Goal: Navigation & Orientation: Find specific page/section

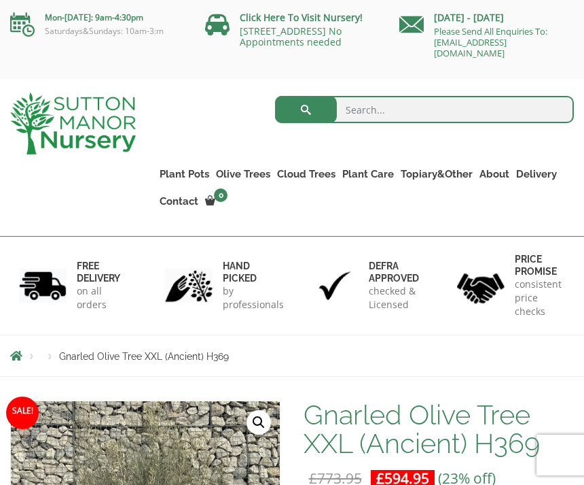
click at [54, 206] on div "Search for: Plant Pots Resin Bonded Pots The Amalfi Pots The Milan Pots The Cap…" at bounding box center [292, 158] width 584 height 158
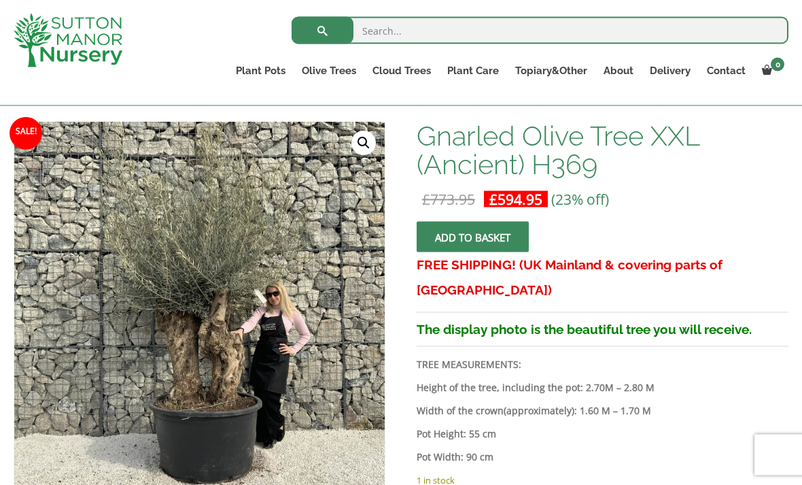
scroll to position [193, 0]
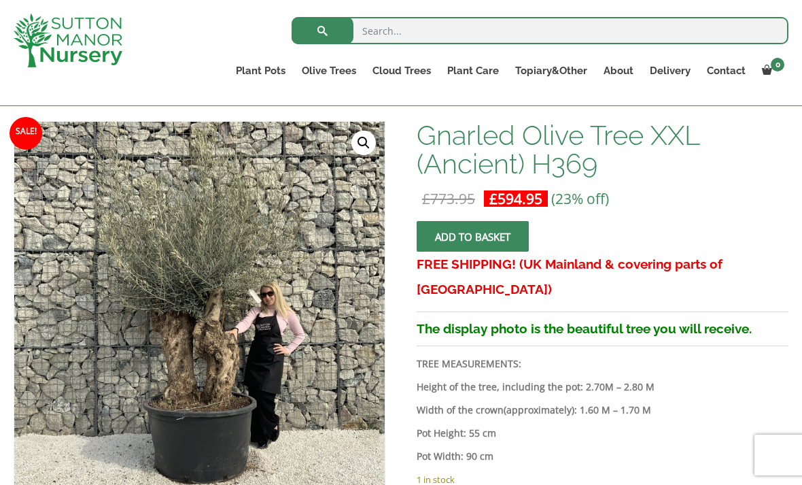
click at [0, 0] on link "Gnarled Olive Trees XXL" at bounding box center [0, 0] width 0 height 0
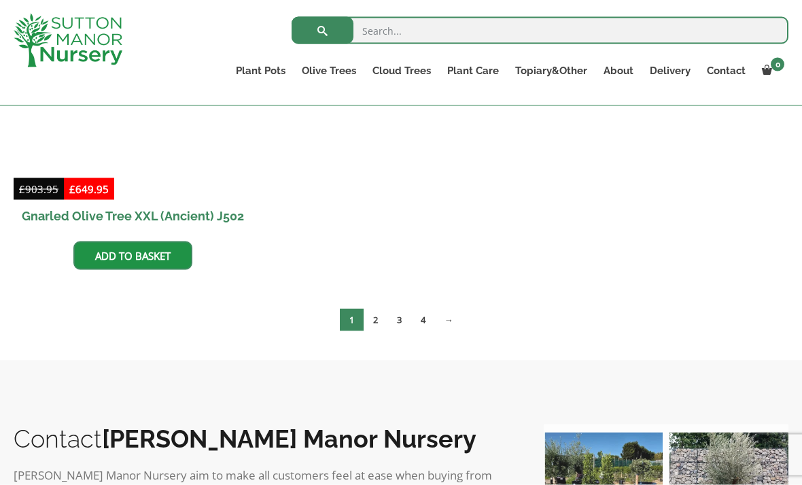
scroll to position [2508, 0]
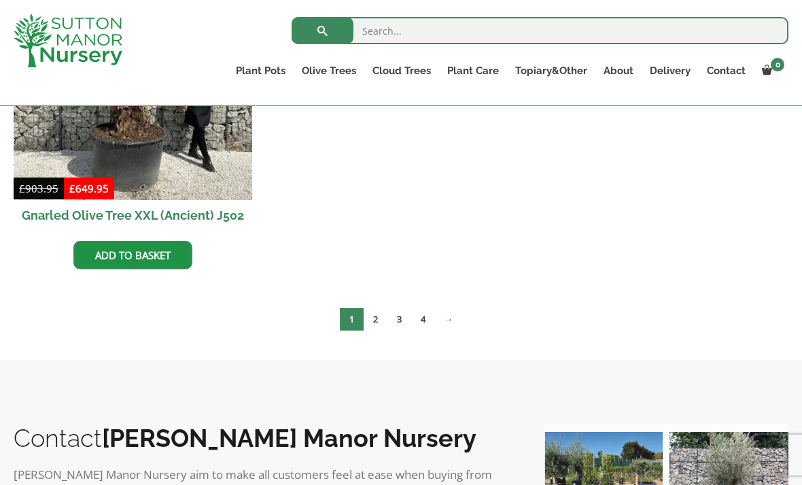
click at [373, 319] on link "2" at bounding box center [376, 319] width 24 height 22
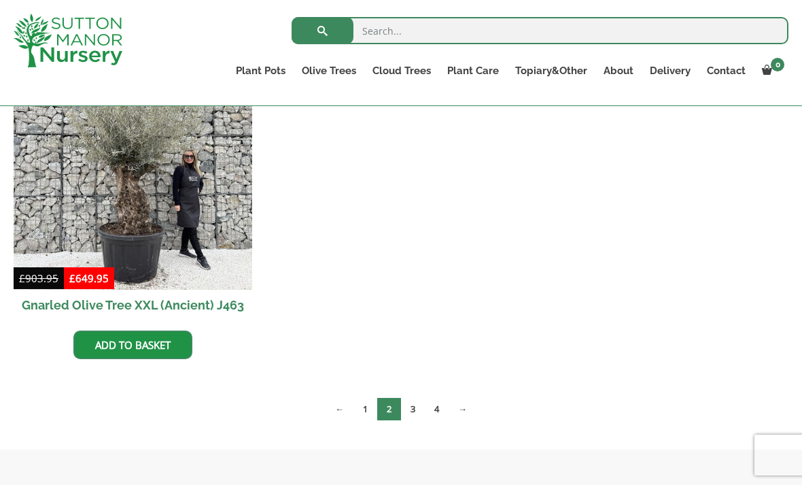
scroll to position [2417, 0]
click at [414, 413] on link "3" at bounding box center [413, 409] width 24 height 22
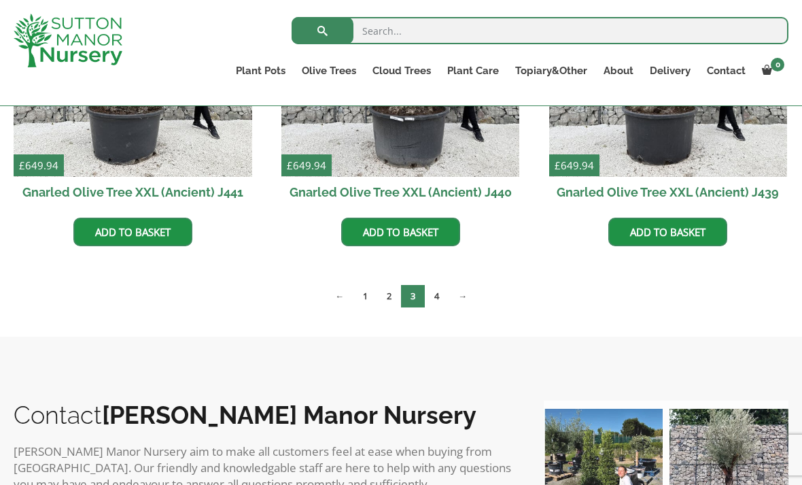
scroll to position [2194, 0]
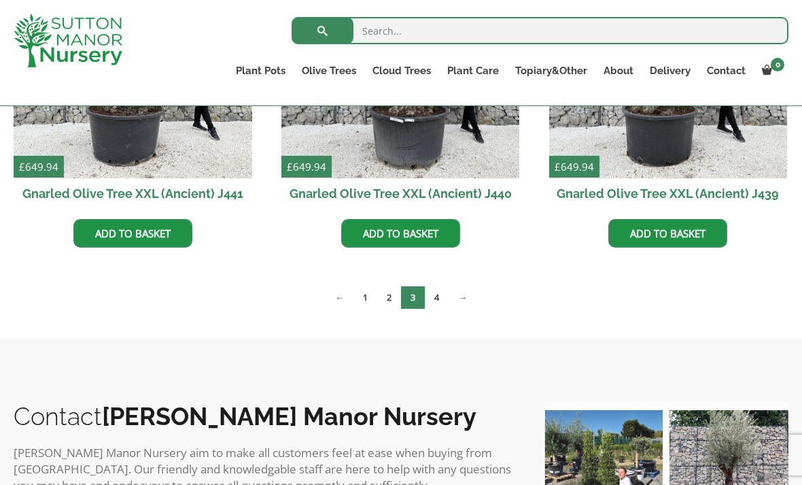
click at [442, 298] on link "4" at bounding box center [437, 297] width 24 height 22
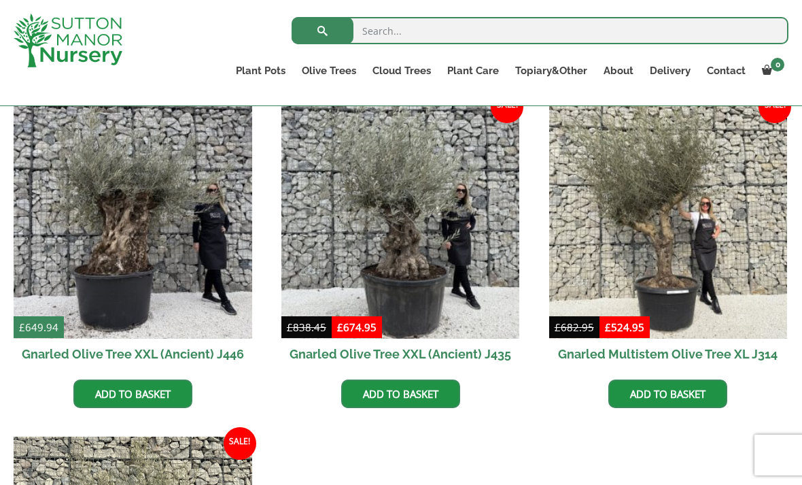
scroll to position [353, 0]
click at [678, 237] on img at bounding box center [668, 220] width 239 height 239
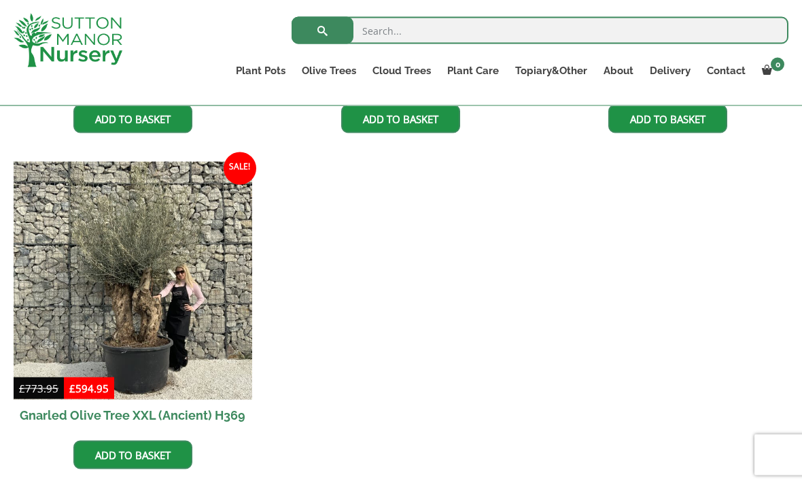
scroll to position [623, 0]
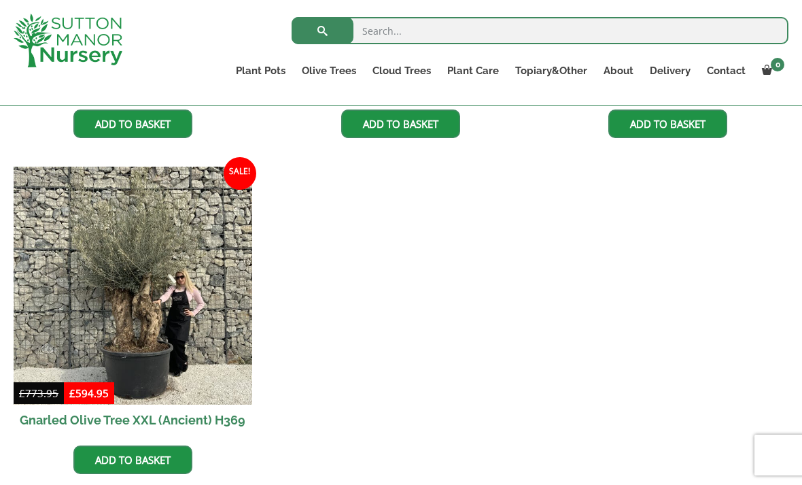
click at [176, 294] on img at bounding box center [133, 286] width 239 height 239
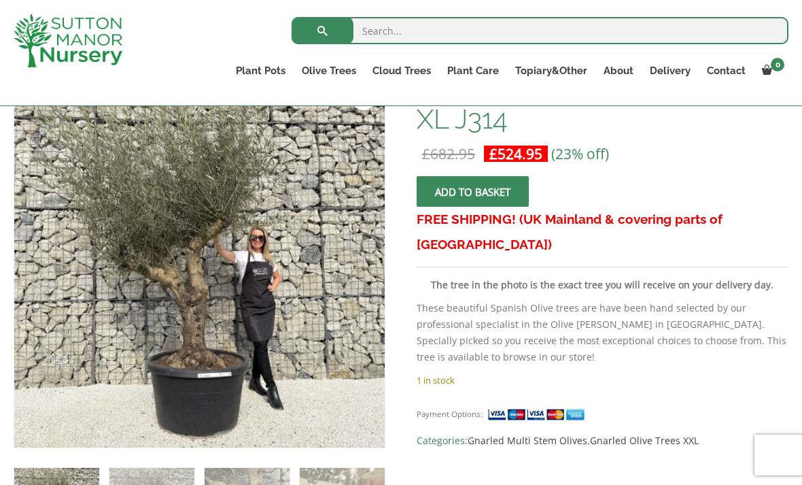
scroll to position [225, 0]
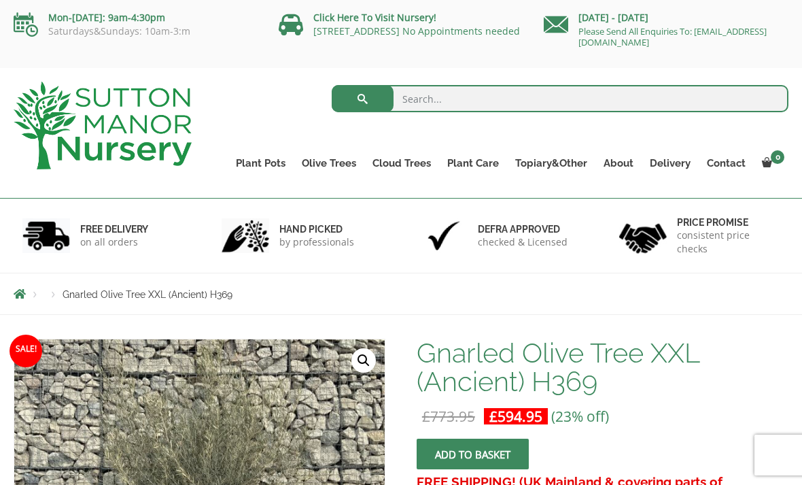
click at [0, 0] on link "Wabi-Sabi" at bounding box center [0, 0] width 0 height 0
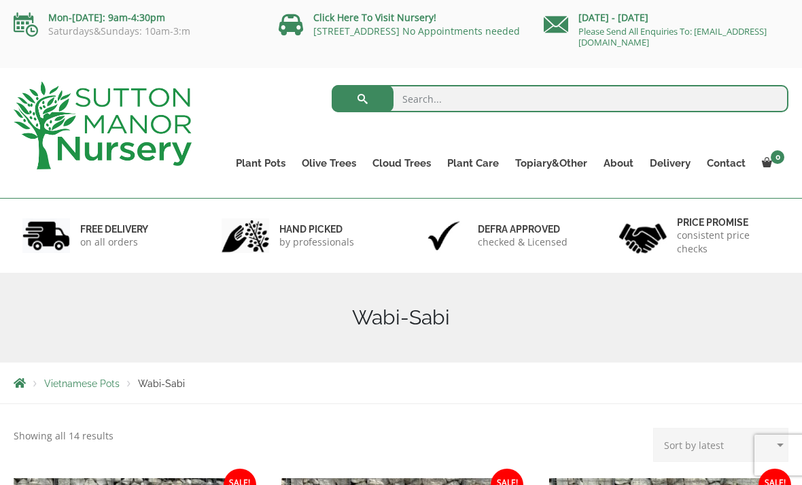
click at [0, 0] on link "The Atlantis Pots" at bounding box center [0, 0] width 0 height 0
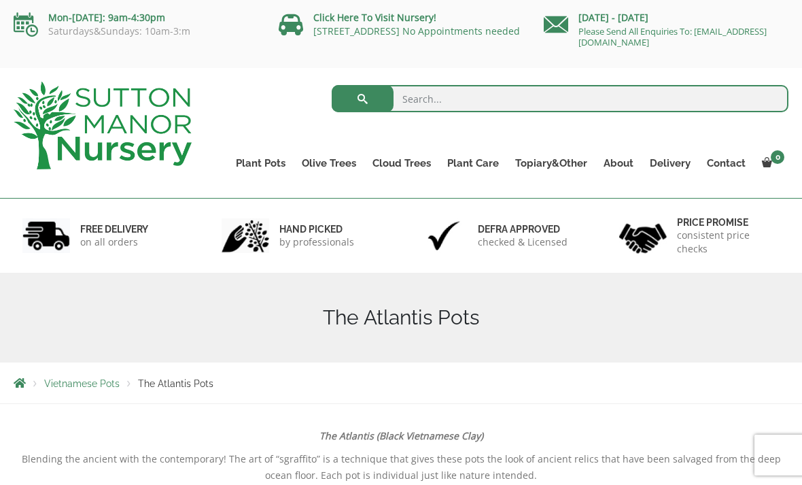
click at [0, 0] on link "The Old Stone Pots" at bounding box center [0, 0] width 0 height 0
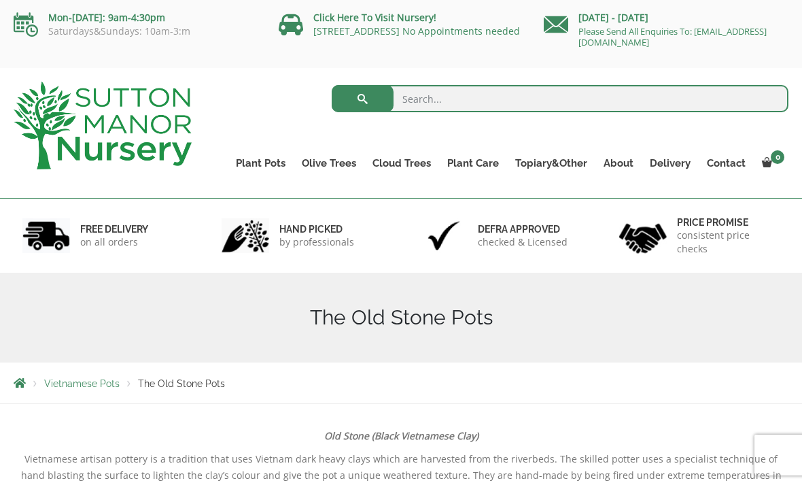
click at [0, 0] on link "The Iron Stone Pots" at bounding box center [0, 0] width 0 height 0
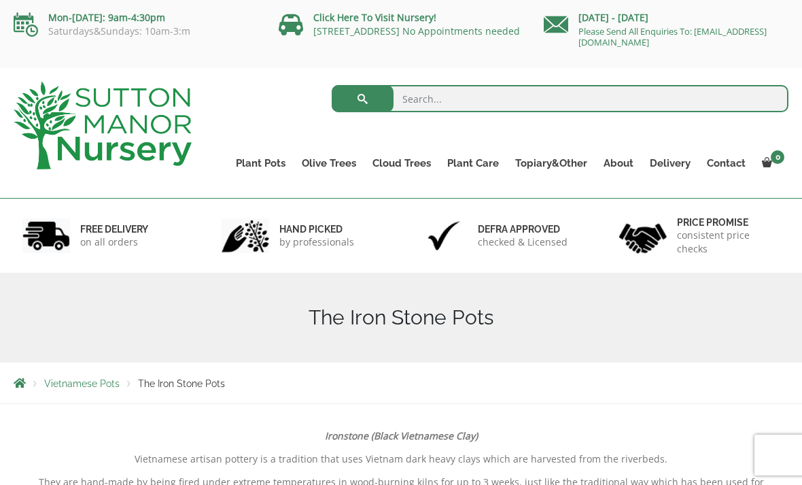
click at [0, 0] on link "Fibre Clay Pots" at bounding box center [0, 0] width 0 height 0
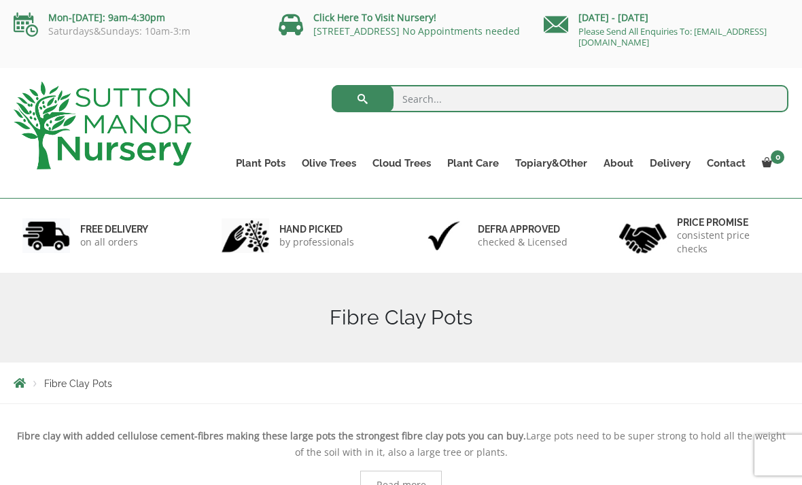
click at [0, 0] on link "Glazed Pots" at bounding box center [0, 0] width 0 height 0
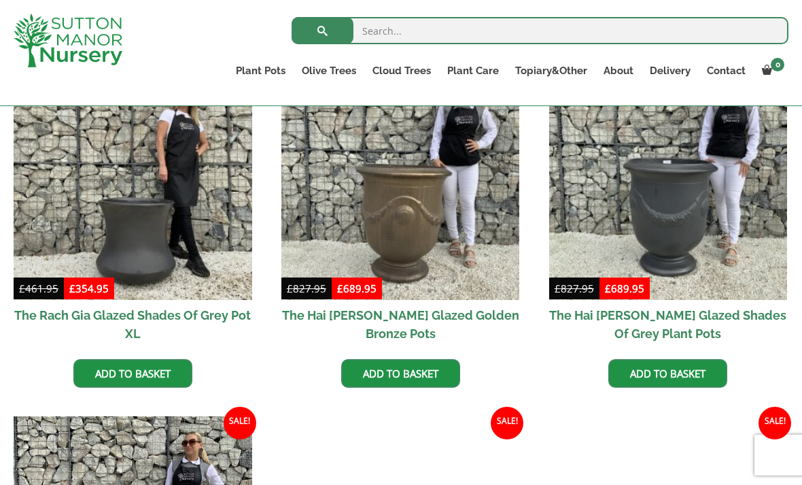
scroll to position [381, 0]
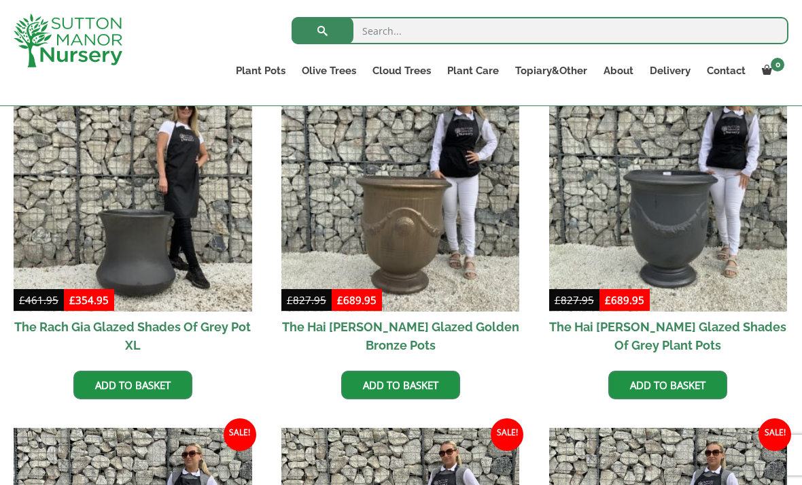
click at [0, 0] on link "Vietnamese Pots" at bounding box center [0, 0] width 0 height 0
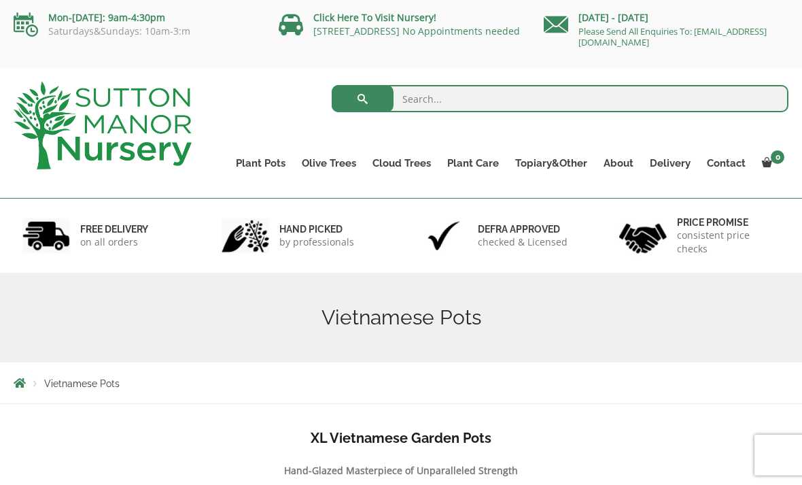
click at [0, 0] on link "Vietnamese Terracotta" at bounding box center [0, 0] width 0 height 0
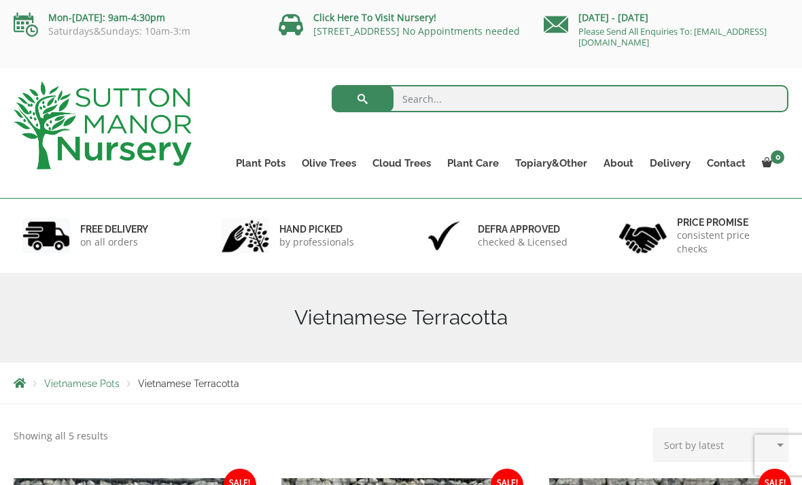
click at [270, 164] on link "Plant Pots" at bounding box center [261, 163] width 66 height 19
click at [272, 161] on link "Plant Pots" at bounding box center [261, 163] width 66 height 19
click at [616, 334] on div "Vietnamese Terracotta" at bounding box center [400, 318] width 795 height 90
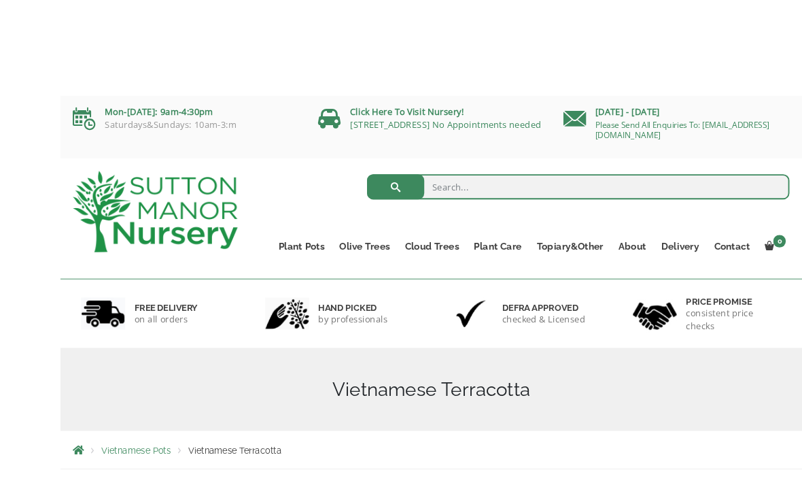
scroll to position [9, 0]
